Goal: Consume media (video, audio): Consume media (video, audio)

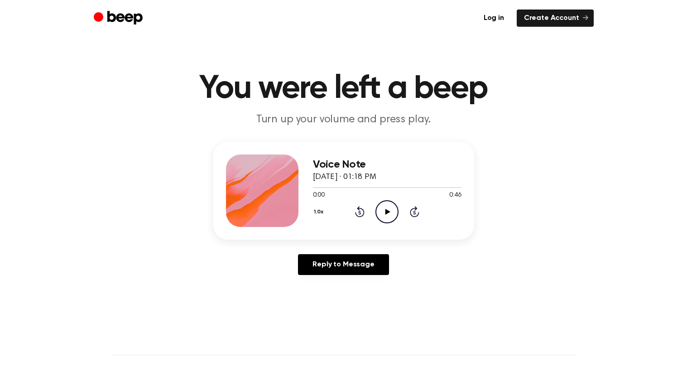
click at [390, 210] on icon "Play Audio" at bounding box center [387, 211] width 23 height 23
click at [356, 211] on icon "Rewind 5 seconds" at bounding box center [360, 212] width 10 height 12
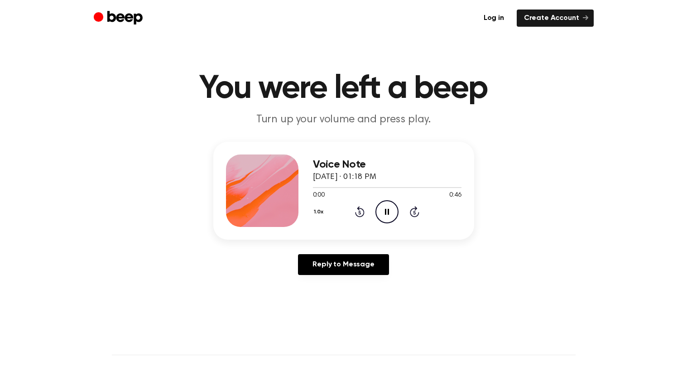
click at [356, 211] on icon "Rewind 5 seconds" at bounding box center [360, 212] width 10 height 12
click at [356, 212] on icon at bounding box center [360, 211] width 10 height 11
click at [367, 212] on div "1.0x Rewind 5 seconds Pause Audio Skip 5 seconds" at bounding box center [387, 211] width 149 height 23
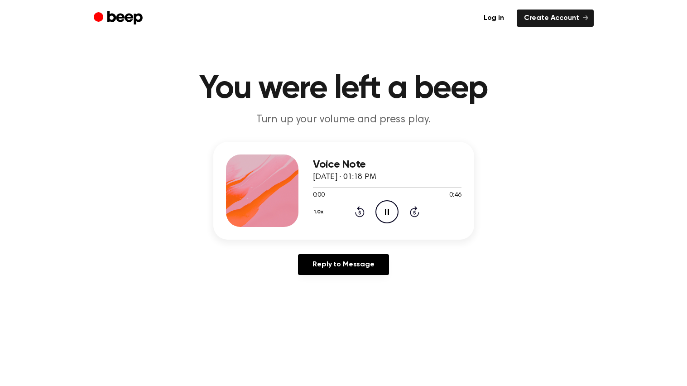
click at [361, 212] on icon "Rewind 5 seconds" at bounding box center [360, 212] width 10 height 12
click at [386, 207] on icon "Pause Audio" at bounding box center [387, 211] width 23 height 23
click at [360, 212] on icon at bounding box center [360, 213] width 2 height 4
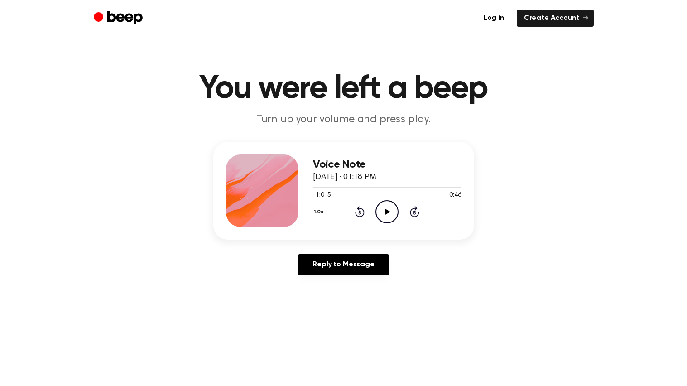
click at [416, 214] on icon "Skip 5 seconds" at bounding box center [415, 212] width 10 height 12
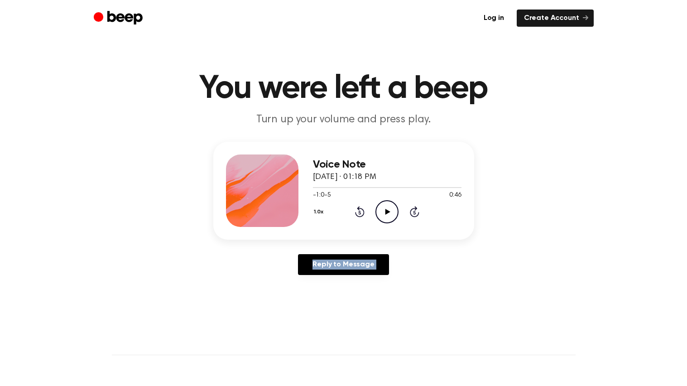
click at [416, 214] on icon "Skip 5 seconds" at bounding box center [415, 212] width 10 height 12
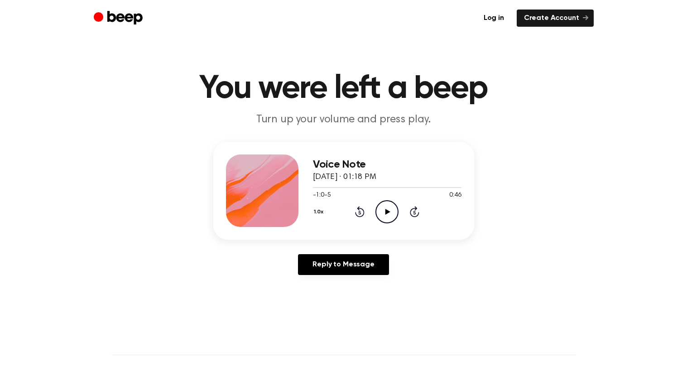
click at [416, 214] on icon "Skip 5 seconds" at bounding box center [415, 212] width 10 height 12
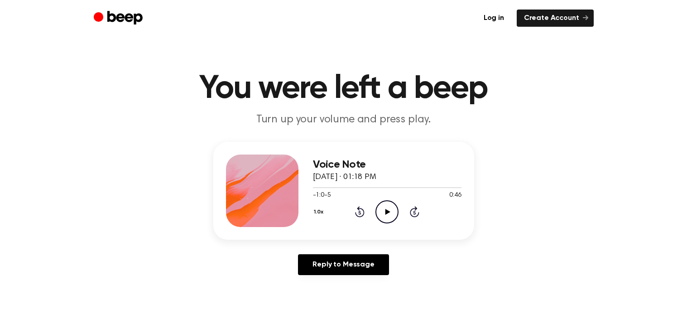
drag, startPoint x: 361, startPoint y: 184, endPoint x: 307, endPoint y: 183, distance: 53.9
click at [307, 183] on div "Voice Note [DATE] · 01:18 PM -1:0-5 0:46 Your browser does not support the [obj…" at bounding box center [343, 191] width 261 height 98
click at [360, 213] on icon at bounding box center [360, 213] width 2 height 4
click at [379, 211] on icon "Play Audio" at bounding box center [387, 211] width 23 height 23
